Goal: Check status

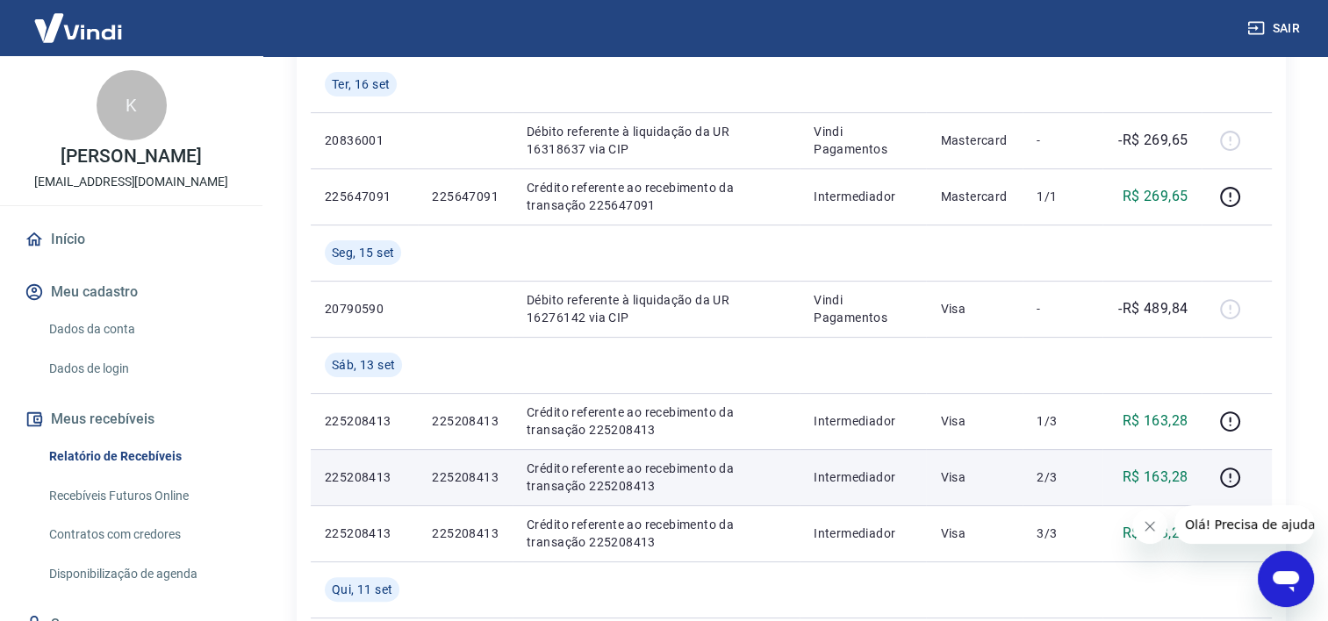
scroll to position [526, 0]
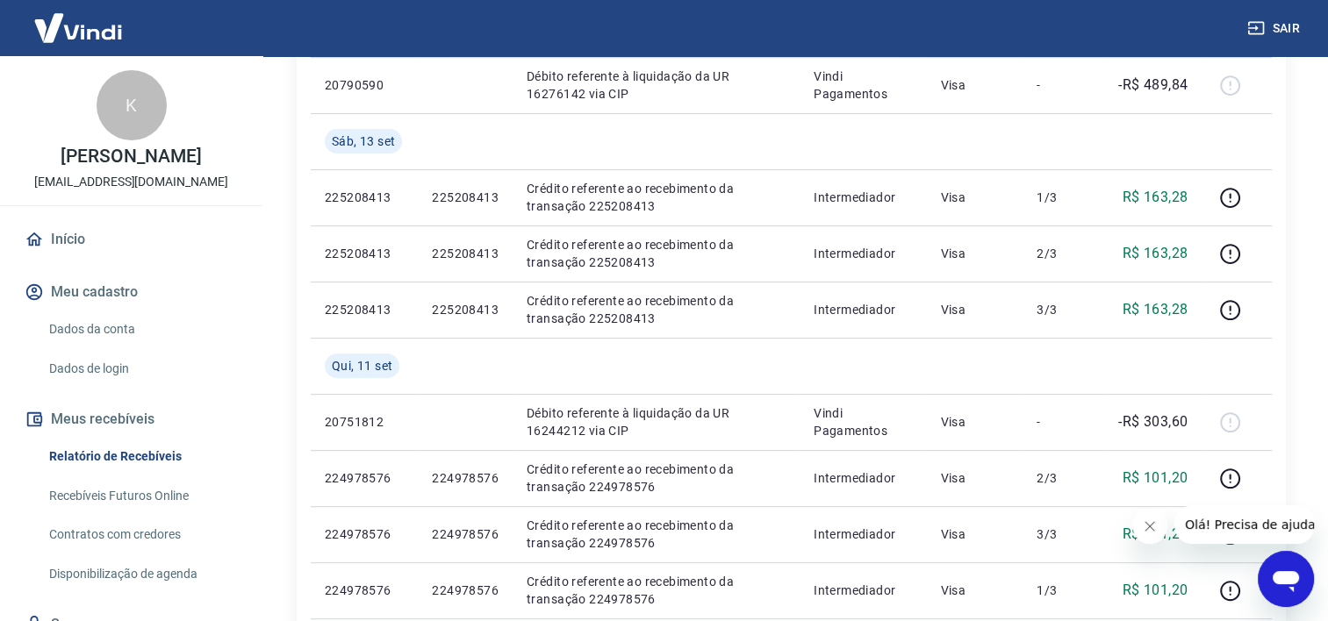
click at [1145, 534] on button "Fechar mensagem da empresa" at bounding box center [1149, 526] width 35 height 35
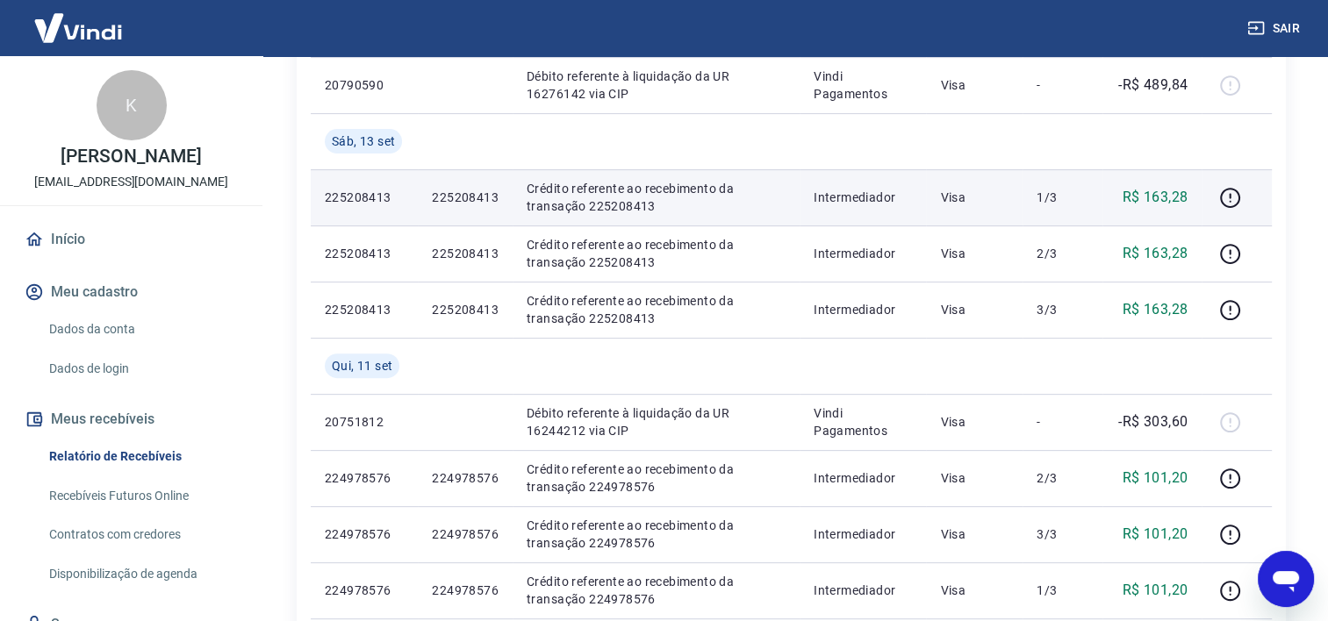
click at [358, 203] on p "225208413" at bounding box center [364, 198] width 79 height 18
copy p "225208413"
